Goal: Task Accomplishment & Management: Manage account settings

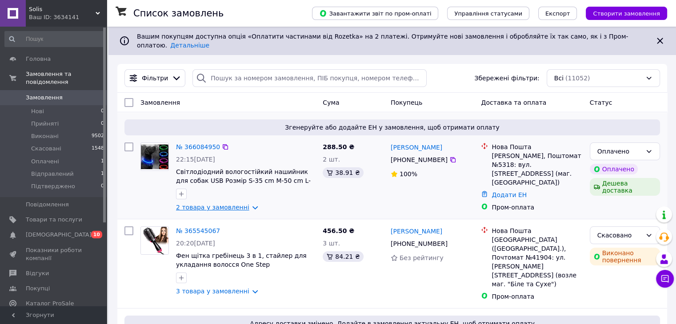
click at [238, 204] on link "2 товара у замовленні" at bounding box center [212, 207] width 73 height 7
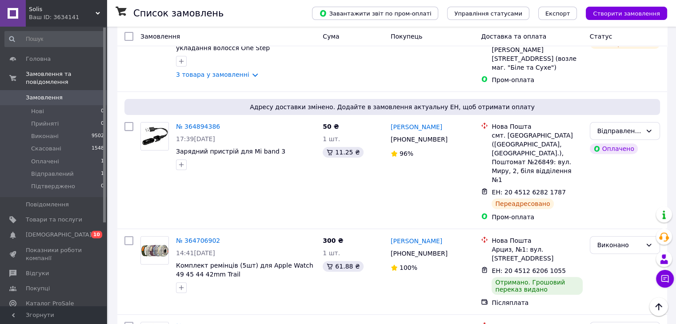
scroll to position [370, 0]
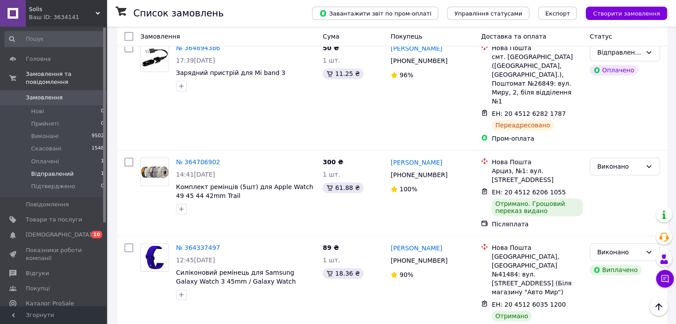
click at [62, 170] on span "Відправлений" at bounding box center [52, 174] width 43 height 8
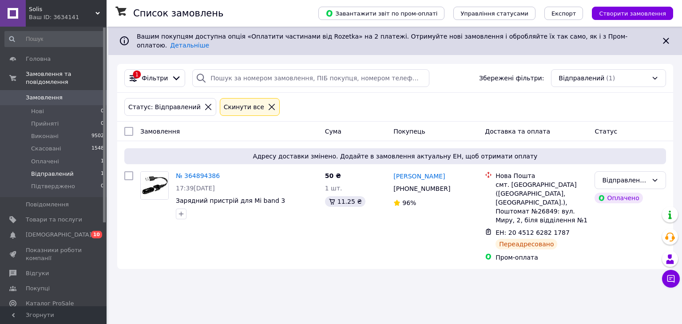
click at [55, 94] on span "Замовлення" at bounding box center [44, 98] width 37 height 8
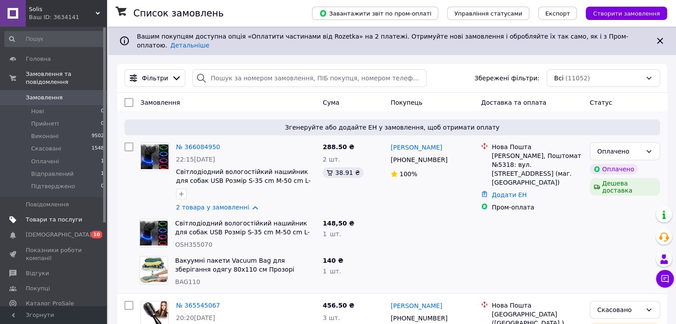
click at [64, 216] on span "Товари та послуги" at bounding box center [54, 220] width 56 height 8
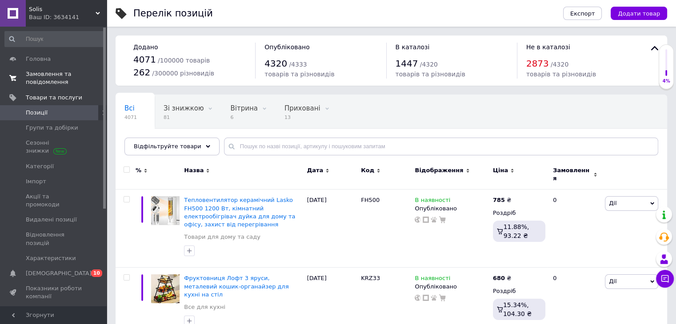
click at [41, 74] on span "Замовлення та повідомлення" at bounding box center [54, 78] width 56 height 16
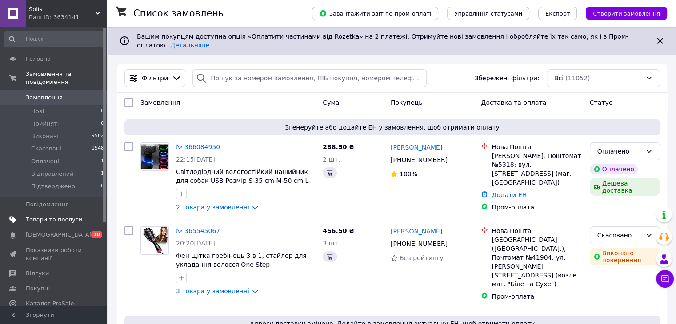
click at [66, 216] on span "Товари та послуги" at bounding box center [54, 220] width 56 height 8
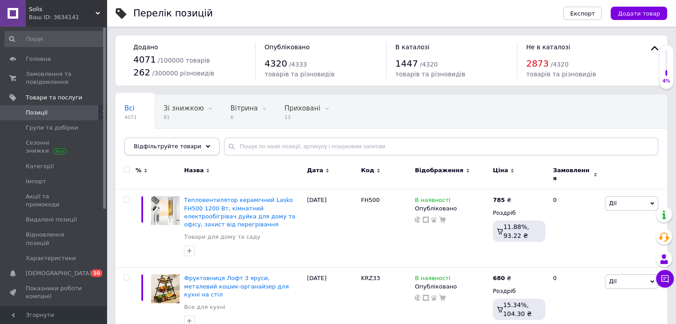
click at [196, 142] on div "Відфільтруйте товари" at bounding box center [171, 147] width 95 height 18
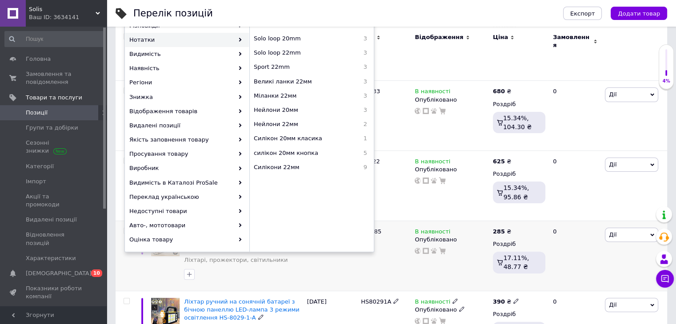
scroll to position [222, 0]
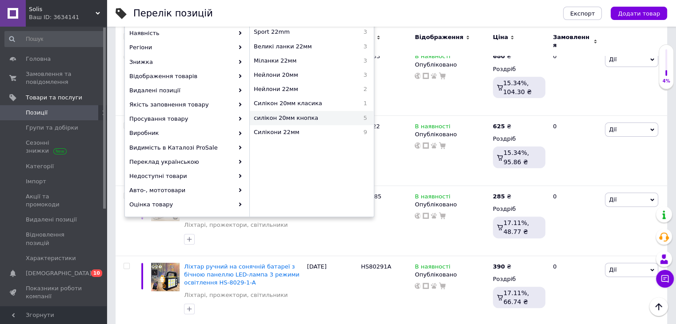
click at [313, 116] on span "силікон 20мм кнопка" at bounding box center [304, 118] width 100 height 8
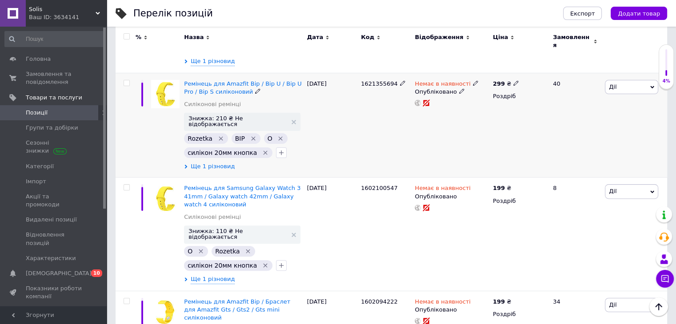
click at [206, 163] on span "Ще 1 різновид" at bounding box center [213, 167] width 44 height 8
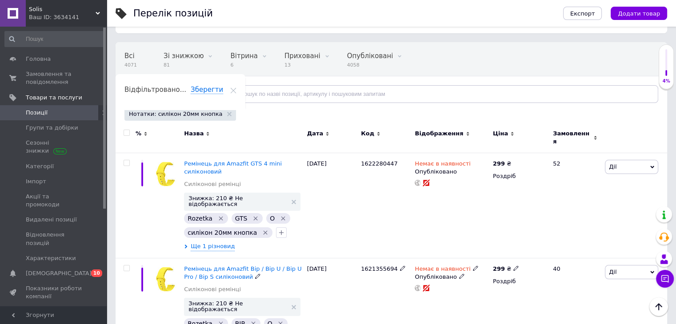
scroll to position [0, 0]
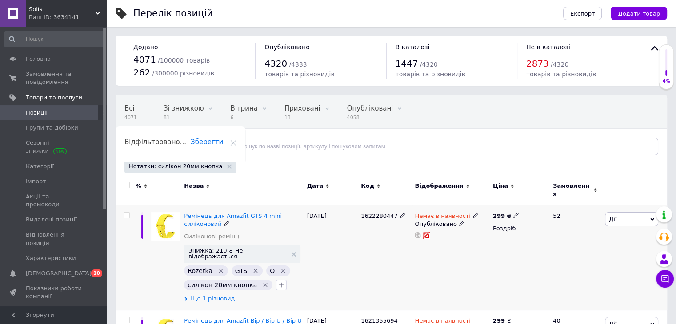
click at [216, 295] on span "Ще 1 різновид" at bounding box center [213, 299] width 44 height 8
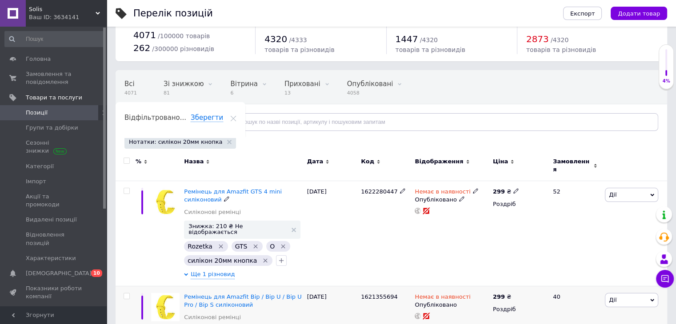
scroll to position [74, 0]
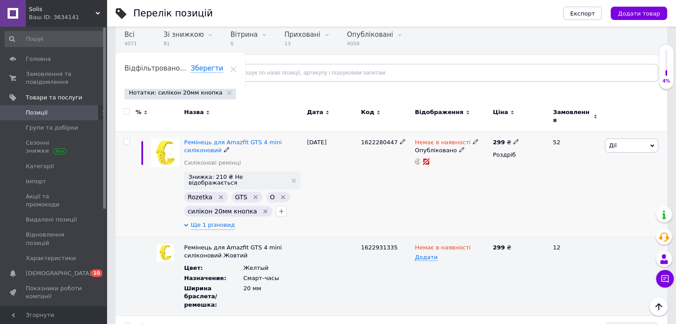
click at [628, 142] on span "Дії" at bounding box center [631, 146] width 53 height 14
click at [586, 282] on li "Видалити" at bounding box center [599, 288] width 118 height 12
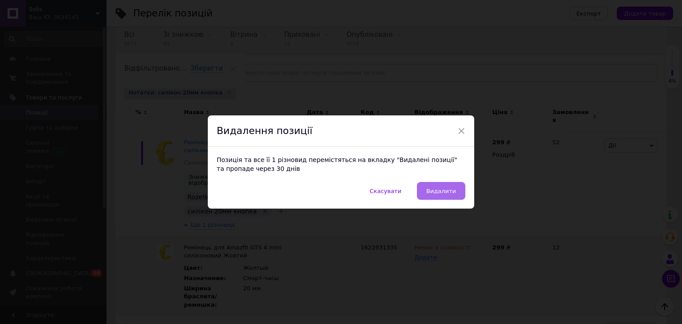
click at [450, 190] on span "Видалити" at bounding box center [441, 191] width 30 height 7
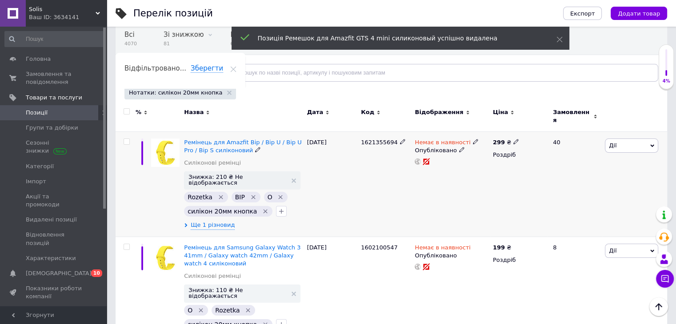
click at [626, 139] on span "Дії" at bounding box center [631, 146] width 53 height 14
click at [588, 284] on li "Видалити" at bounding box center [599, 288] width 118 height 12
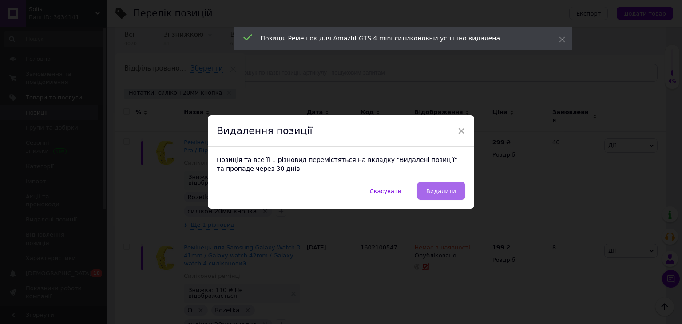
click at [445, 192] on span "Видалити" at bounding box center [441, 191] width 30 height 7
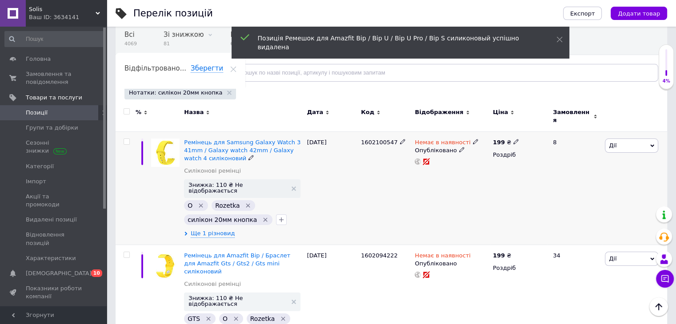
click at [633, 140] on span "Дії" at bounding box center [631, 146] width 53 height 14
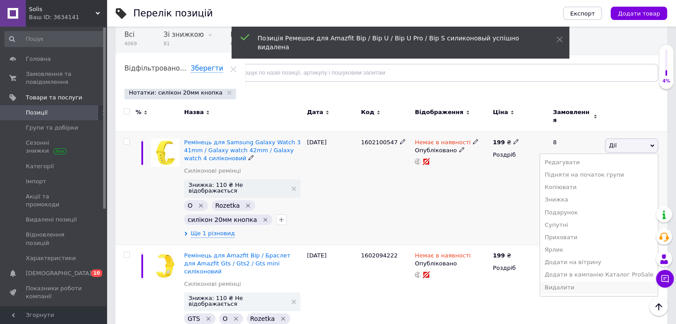
click at [585, 284] on li "Видалити" at bounding box center [599, 288] width 118 height 12
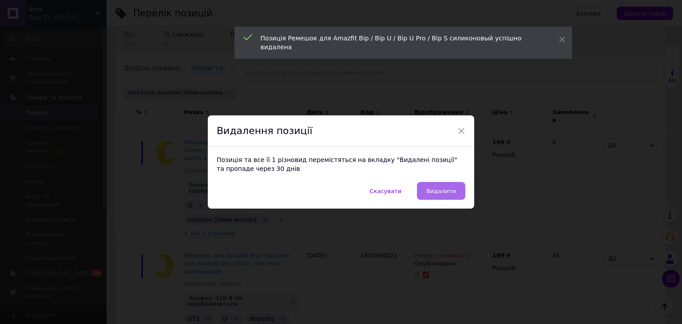
click at [441, 190] on span "Видалити" at bounding box center [441, 191] width 30 height 7
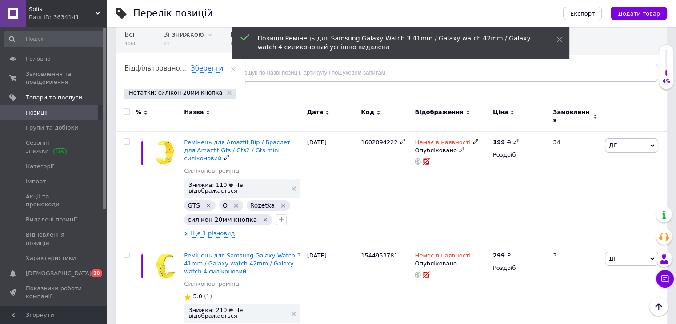
click at [634, 139] on span "Дії" at bounding box center [631, 146] width 53 height 14
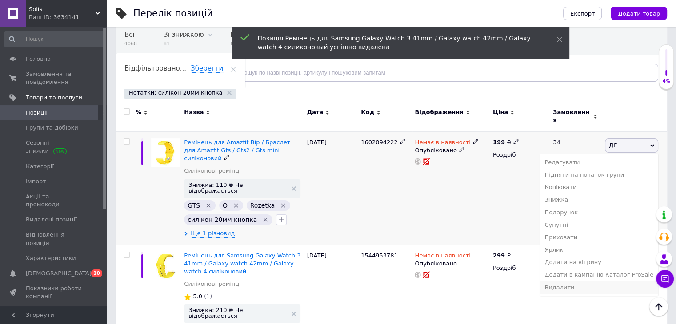
click at [569, 282] on li "Видалити" at bounding box center [599, 288] width 118 height 12
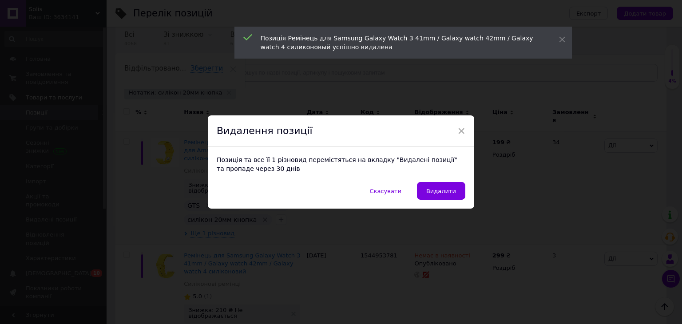
click at [441, 193] on span "Видалити" at bounding box center [441, 191] width 30 height 7
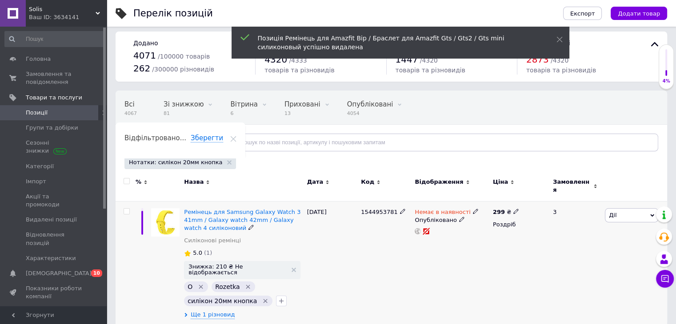
click at [636, 214] on span "Дії" at bounding box center [631, 215] width 53 height 14
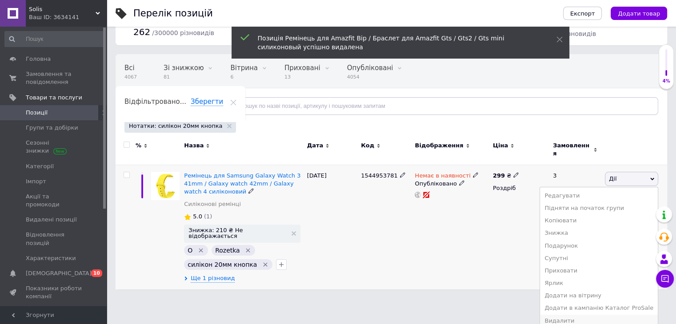
click at [583, 315] on li "Видалити" at bounding box center [599, 321] width 118 height 12
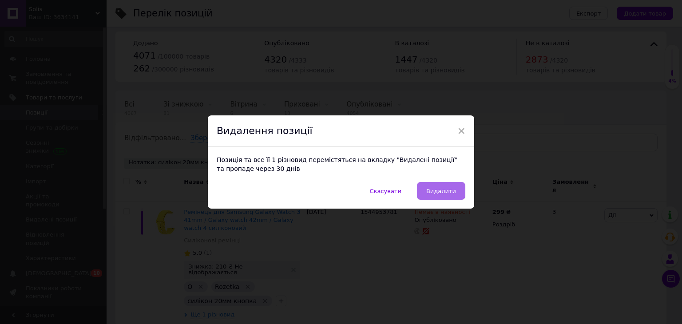
click at [448, 188] on span "Видалити" at bounding box center [441, 191] width 30 height 7
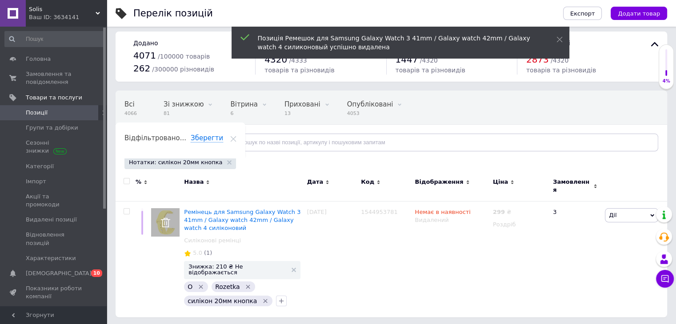
scroll to position [0, 0]
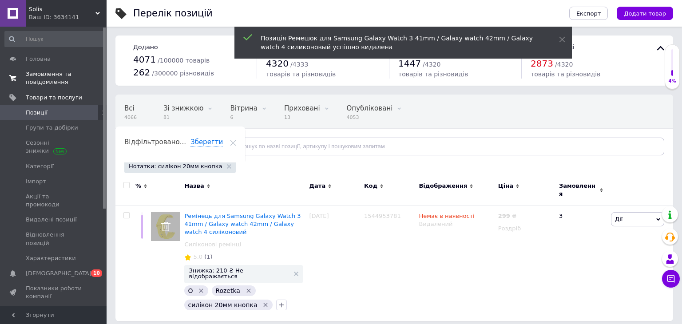
click at [42, 78] on span "Замовлення та повідомлення" at bounding box center [54, 78] width 56 height 16
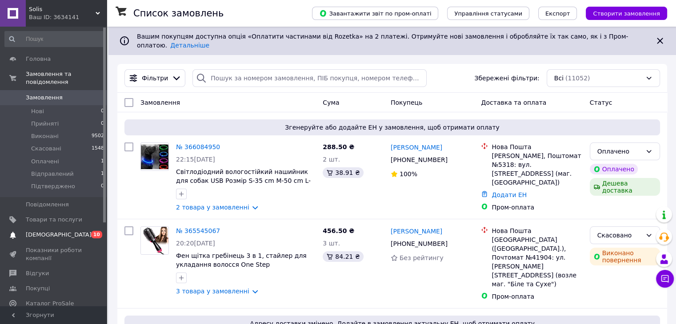
click at [53, 231] on span "[DEMOGRAPHIC_DATA]" at bounding box center [59, 235] width 66 height 8
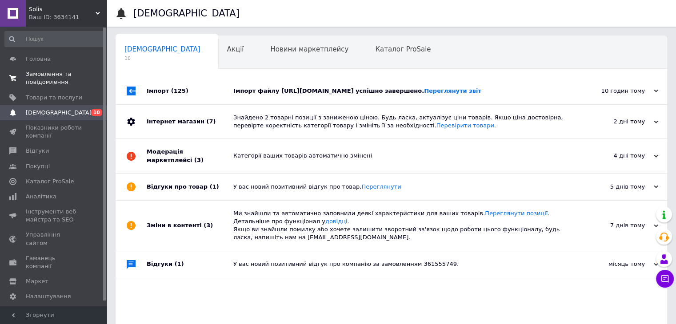
click at [42, 78] on span "Замовлення та повідомлення" at bounding box center [54, 78] width 56 height 16
